Goal: Task Accomplishment & Management: Use online tool/utility

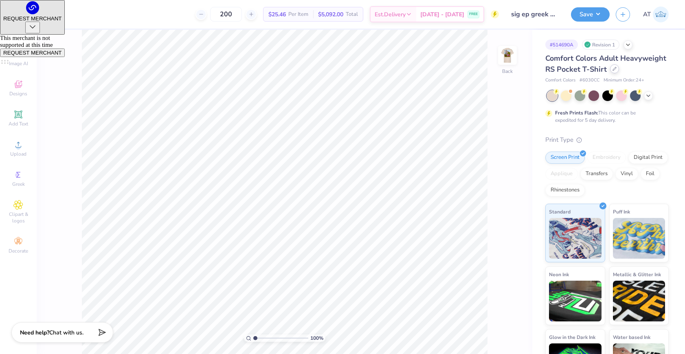
click at [616, 68] on div at bounding box center [614, 68] width 9 height 9
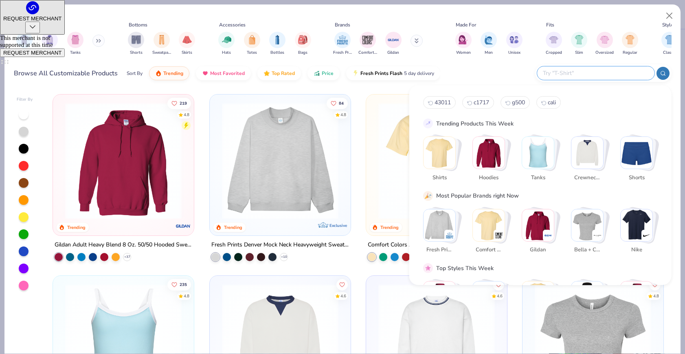
click at [604, 72] on input "text" at bounding box center [595, 72] width 107 height 9
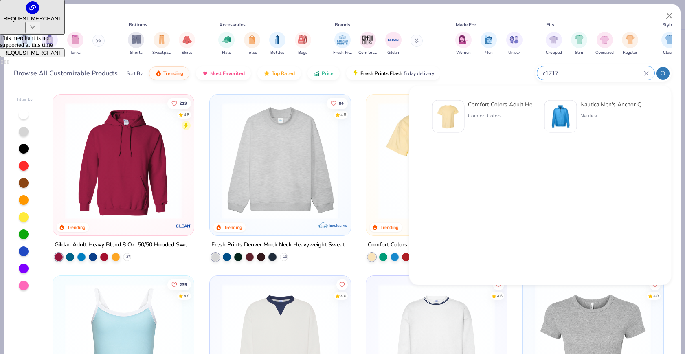
type input "c1717"
click at [466, 116] on div "Comfort Colors Adult Heavyweight T-Shirt Comfort Colors" at bounding box center [484, 116] width 104 height 33
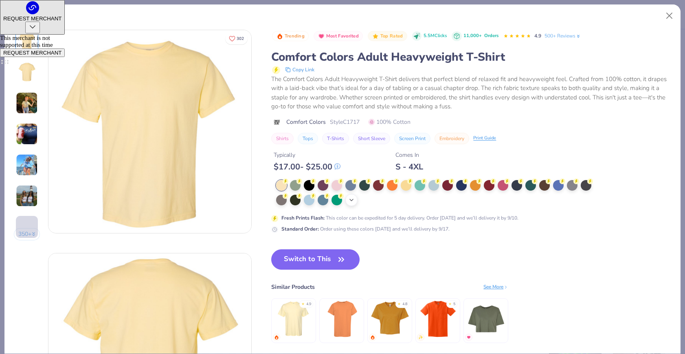
click at [355, 198] on div "+ 38" at bounding box center [351, 200] width 12 height 12
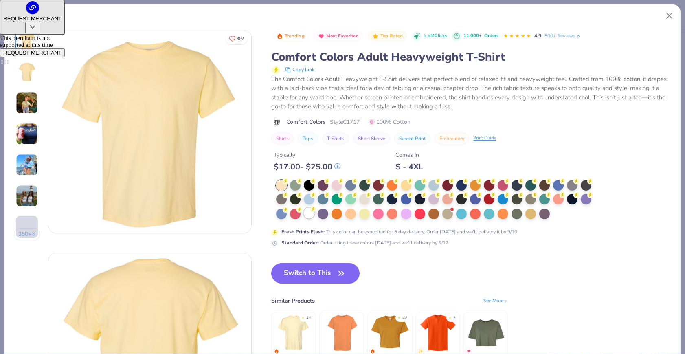
click at [313, 214] on div at bounding box center [309, 213] width 11 height 11
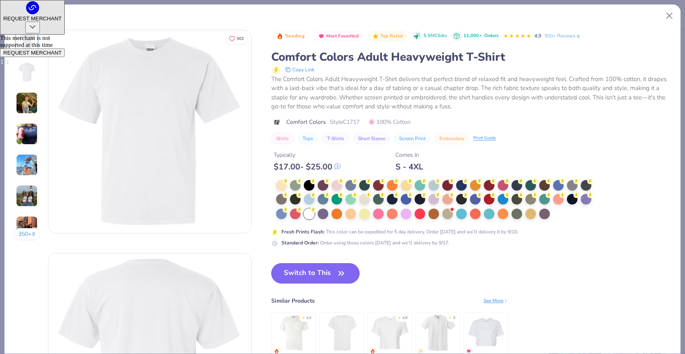
click at [338, 275] on icon "button" at bounding box center [341, 273] width 11 height 11
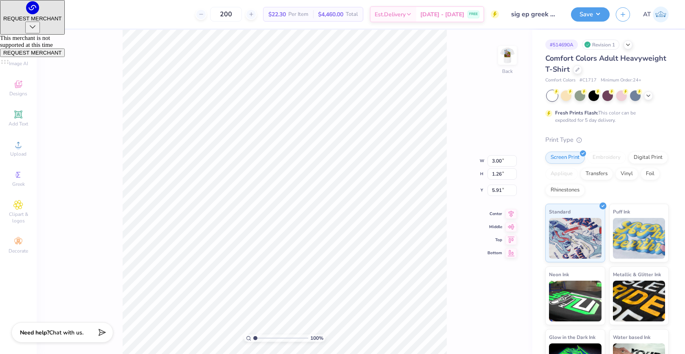
type input "3.00"
click at [450, 101] on div "100 % Back W 3.00 3.00 " H 1.26 1.26 " Y 3.00 3.00 " Center Middle Top Bottom" at bounding box center [285, 192] width 496 height 324
click at [512, 57] on img at bounding box center [507, 55] width 33 height 33
click at [577, 15] on button "Save" at bounding box center [590, 13] width 39 height 14
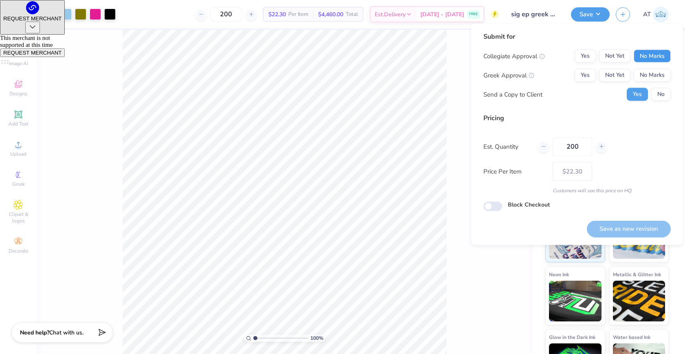
click at [639, 55] on button "No Marks" at bounding box center [652, 56] width 37 height 13
click at [581, 73] on button "Yes" at bounding box center [585, 75] width 21 height 13
click at [663, 91] on button "No" at bounding box center [661, 94] width 20 height 13
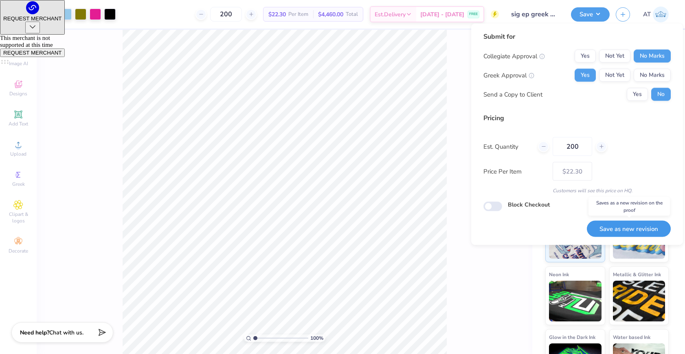
click at [619, 234] on button "Save as new revision" at bounding box center [629, 228] width 84 height 17
type input "$22.30"
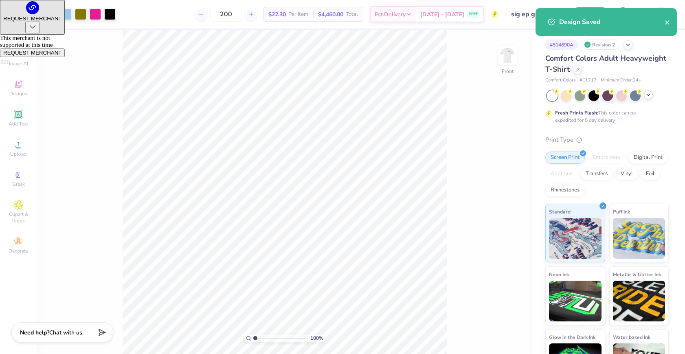
click at [651, 98] on icon at bounding box center [648, 95] width 7 height 7
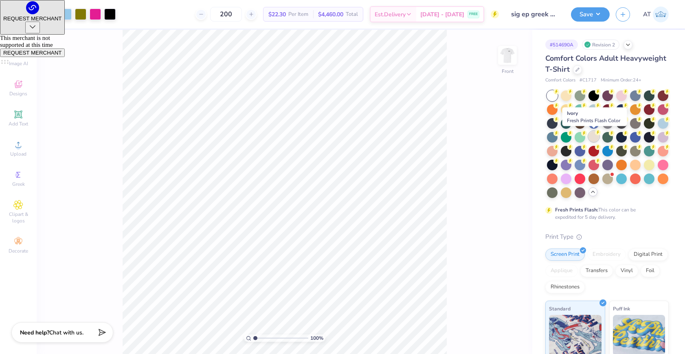
click at [596, 138] on div at bounding box center [593, 136] width 11 height 11
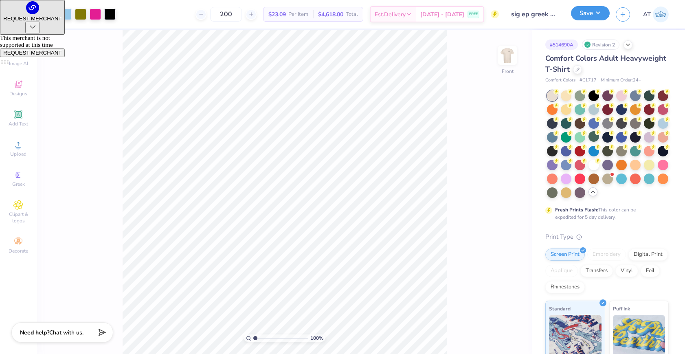
click at [599, 9] on button "Save" at bounding box center [590, 13] width 39 height 14
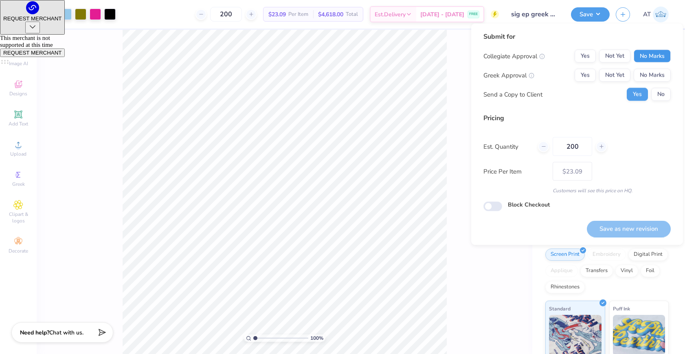
click at [654, 55] on button "No Marks" at bounding box center [652, 56] width 37 height 13
click at [654, 72] on button "No Marks" at bounding box center [652, 75] width 37 height 13
click at [654, 88] on button "No" at bounding box center [661, 94] width 20 height 13
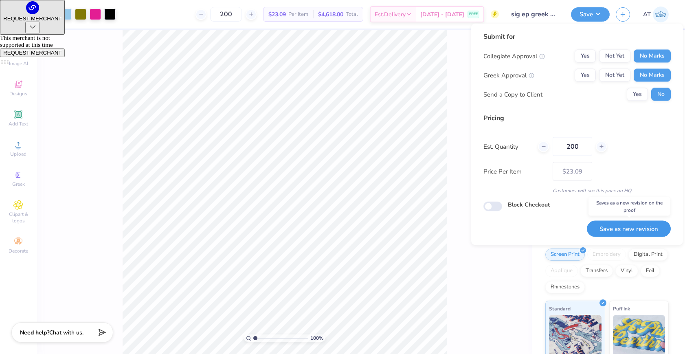
click at [640, 228] on button "Save as new revision" at bounding box center [629, 228] width 84 height 17
type input "– –"
